Goal: Task Accomplishment & Management: Manage account settings

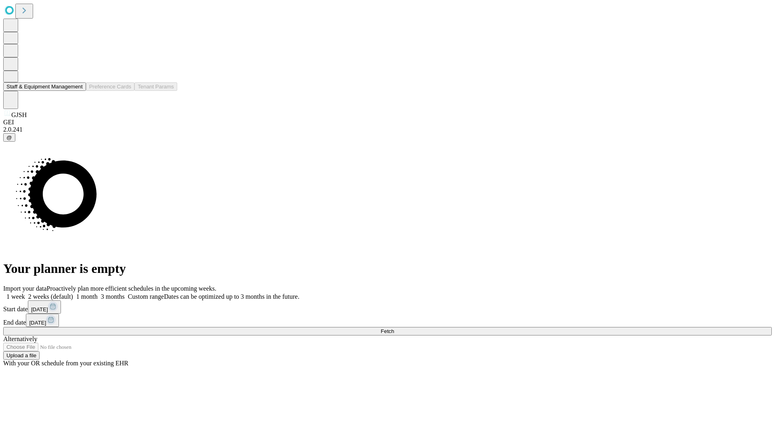
click at [77, 91] on button "Staff & Equipment Management" at bounding box center [44, 86] width 83 height 8
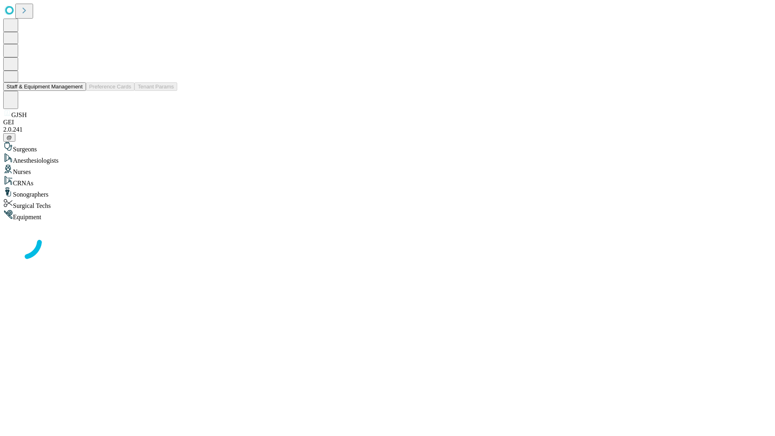
click at [77, 91] on button "Staff & Equipment Management" at bounding box center [44, 86] width 83 height 8
